Goal: Task Accomplishment & Management: Use online tool/utility

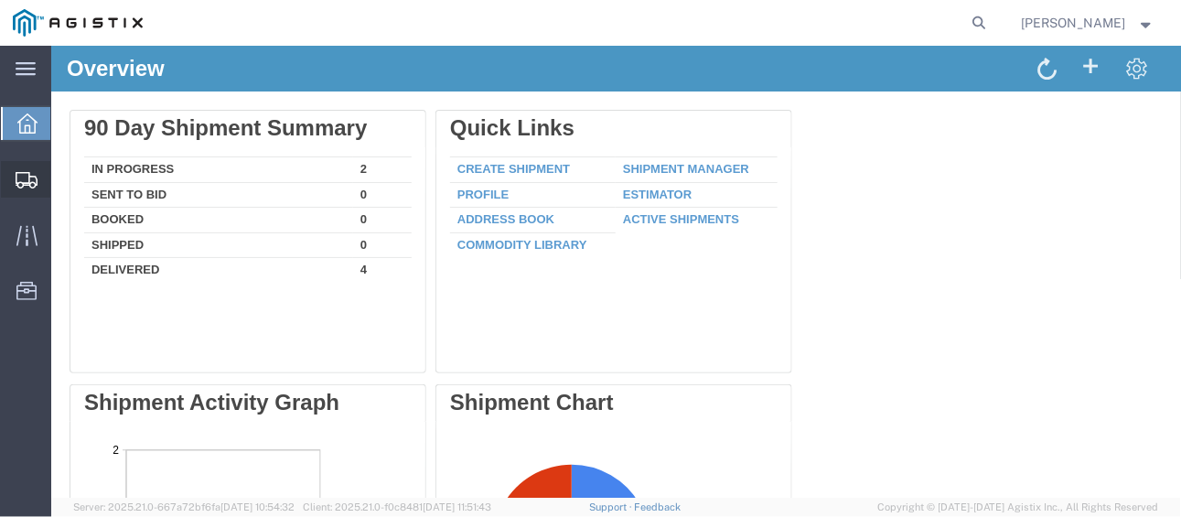
click at [0, 0] on span "Create Shipment" at bounding box center [0, 0] width 0 height 0
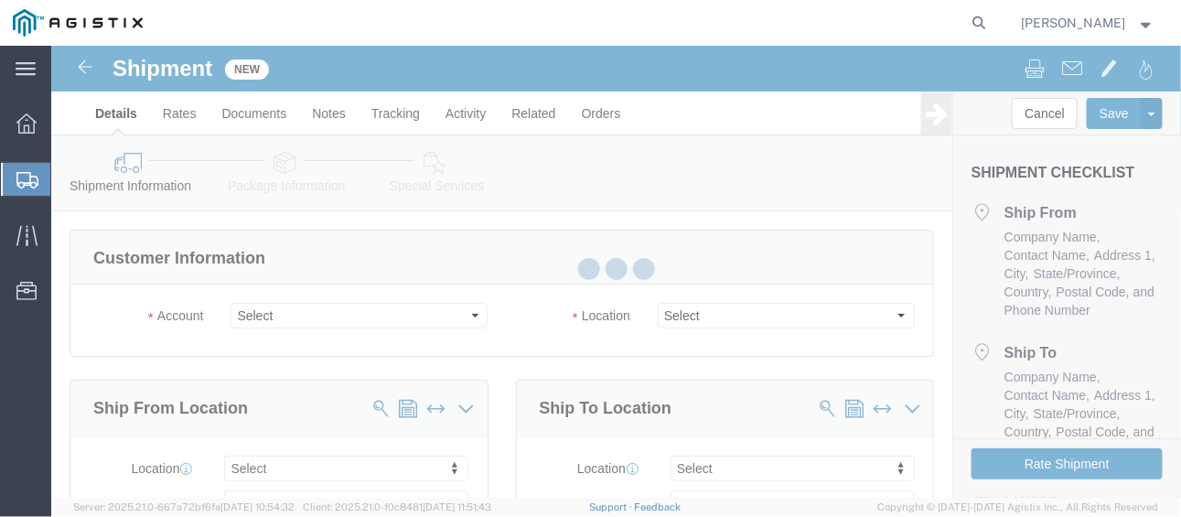
select select
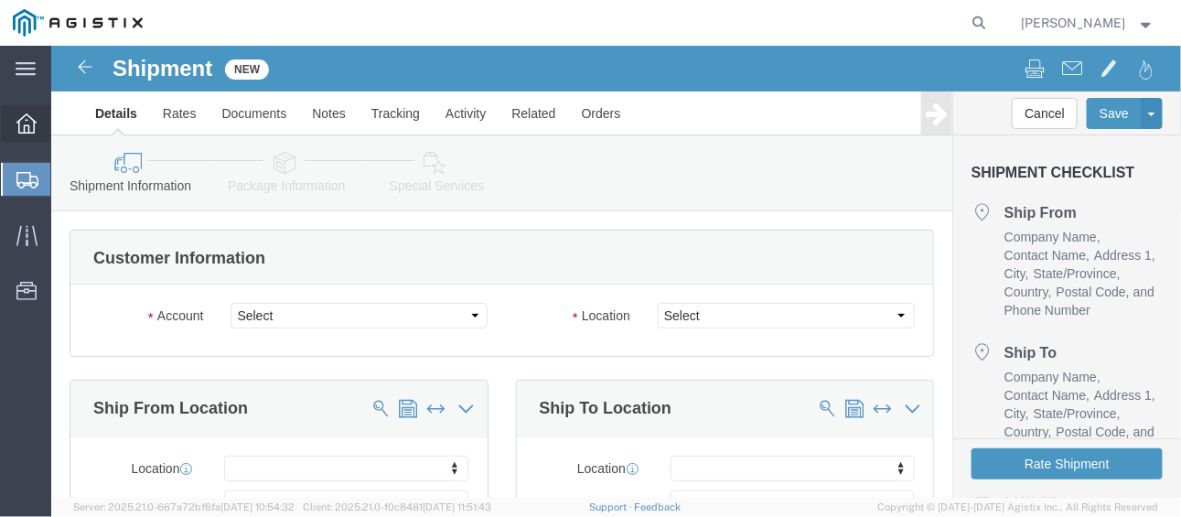
click at [22, 122] on icon at bounding box center [26, 123] width 20 height 20
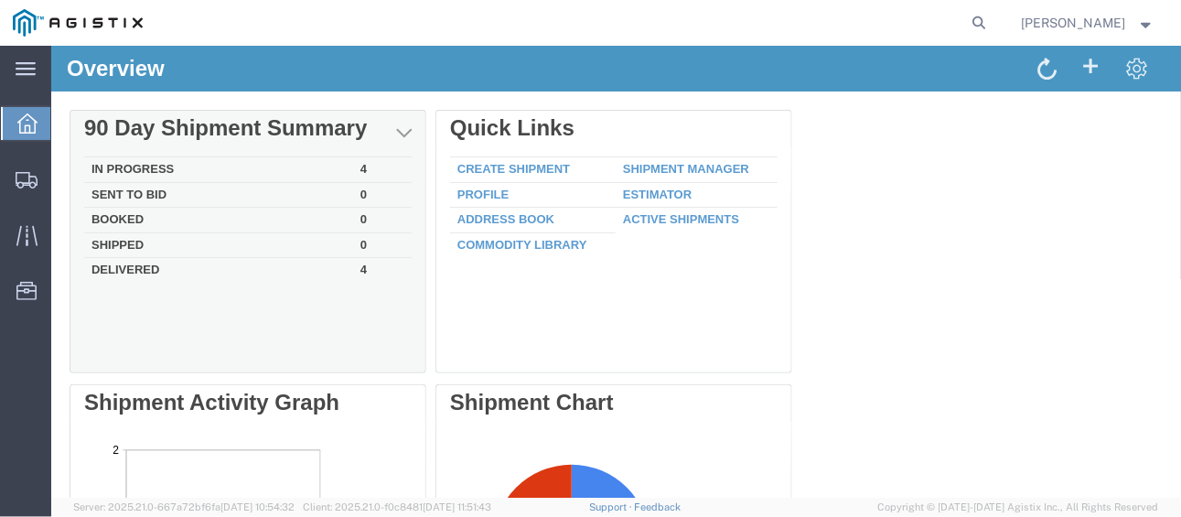
click at [155, 167] on td "In Progress" at bounding box center [217, 169] width 269 height 26
